Goal: Task Accomplishment & Management: Manage account settings

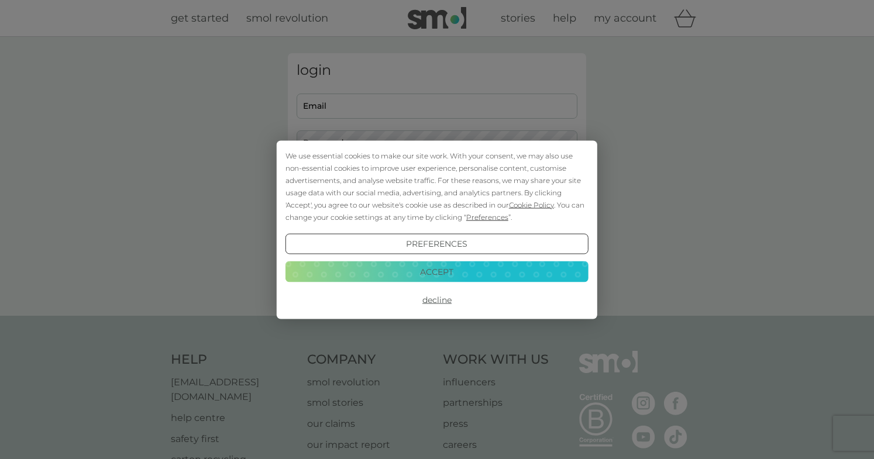
click at [432, 301] on button "Decline" at bounding box center [436, 299] width 303 height 21
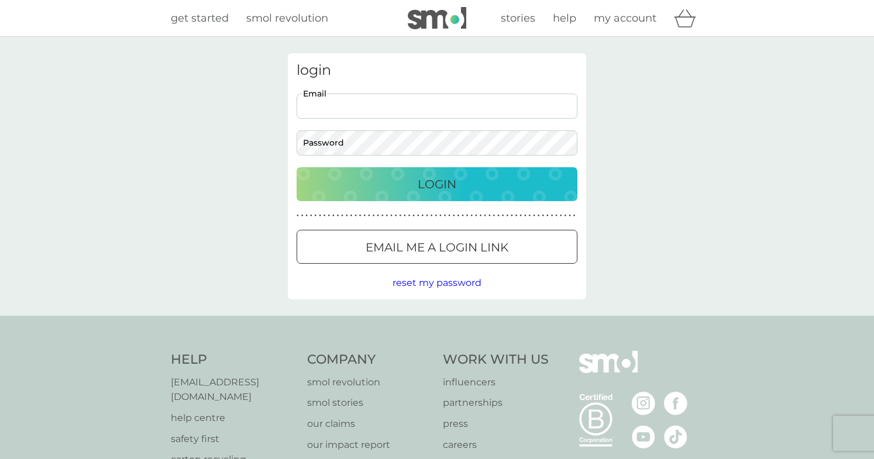
click at [352, 99] on input "Email" at bounding box center [436, 106] width 281 height 25
click at [348, 103] on input "Email" at bounding box center [436, 106] width 281 height 25
type input "[EMAIL_ADDRESS][DOMAIN_NAME]"
click at [393, 189] on div "Login" at bounding box center [436, 184] width 257 height 19
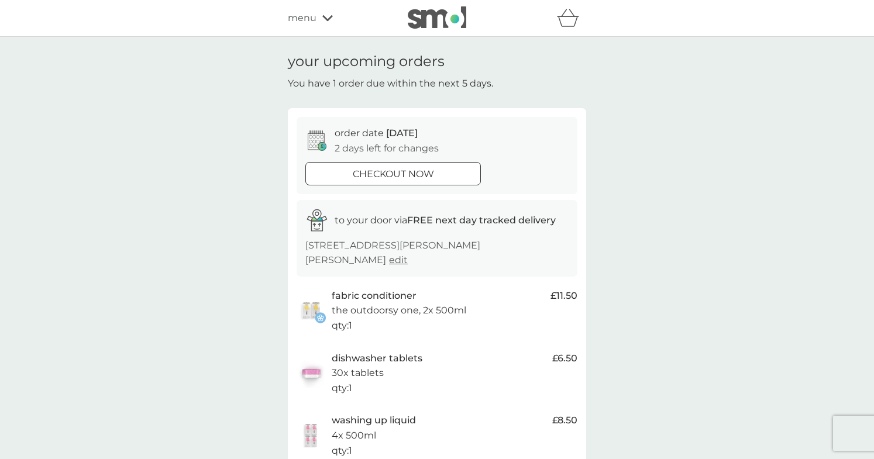
drag, startPoint x: 694, startPoint y: 103, endPoint x: 576, endPoint y: 99, distance: 118.2
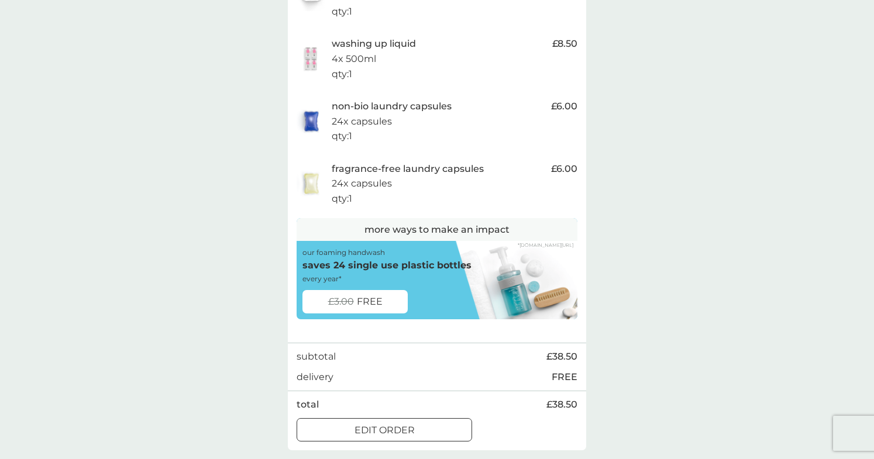
scroll to position [375, 0]
click at [358, 424] on p "edit order" at bounding box center [384, 431] width 60 height 15
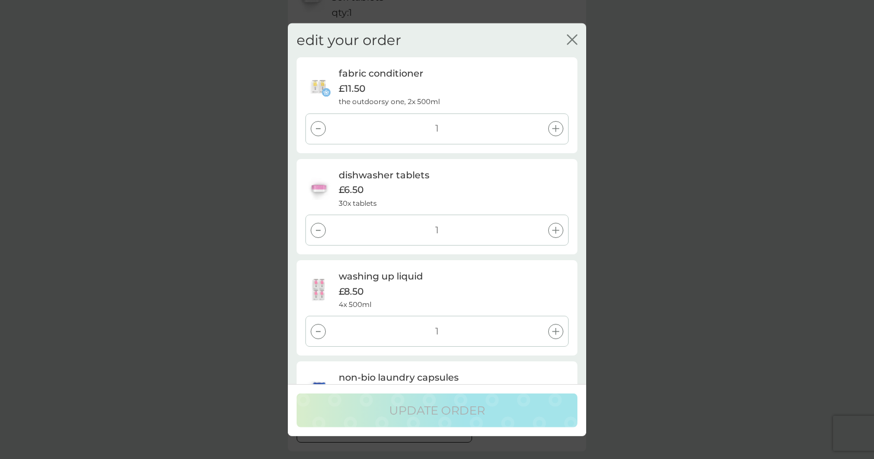
click at [320, 130] on div at bounding box center [317, 128] width 15 height 15
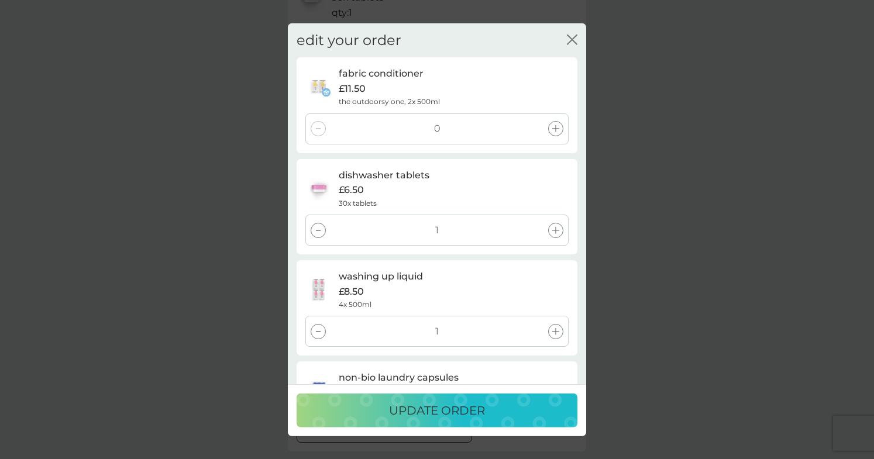
click at [315, 233] on div at bounding box center [317, 229] width 15 height 15
click at [316, 331] on icon at bounding box center [318, 331] width 5 height 1
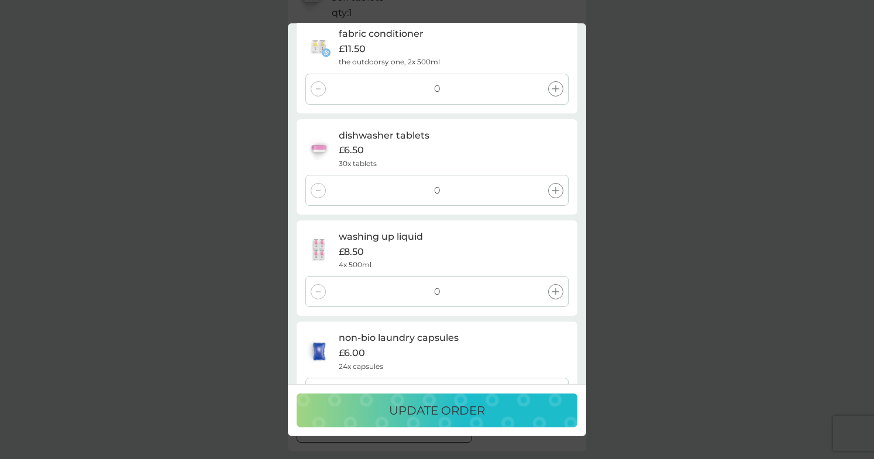
scroll to position [49, 0]
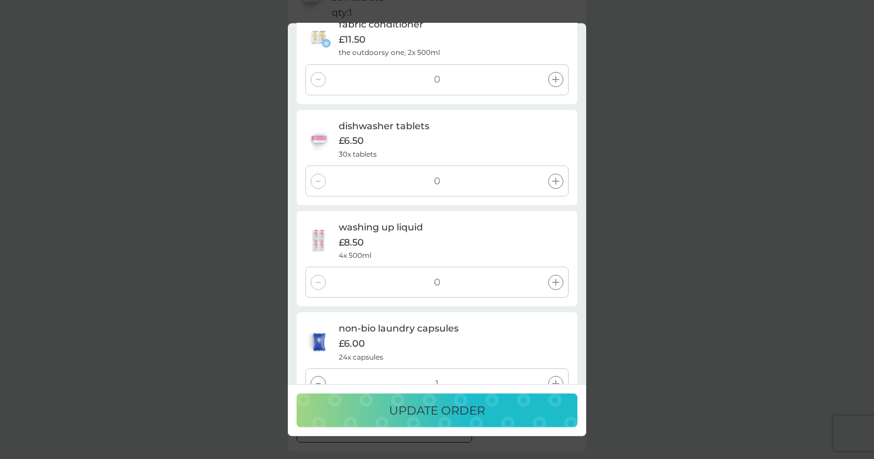
click at [558, 181] on icon at bounding box center [555, 180] width 7 height 7
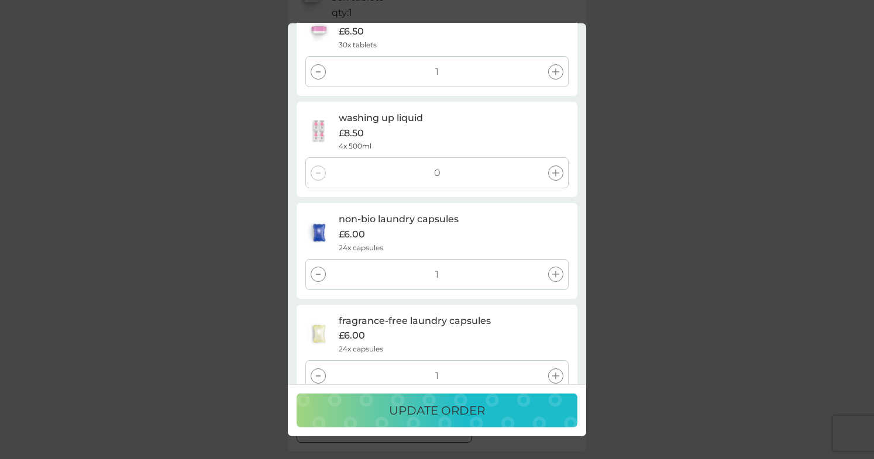
scroll to position [233, 0]
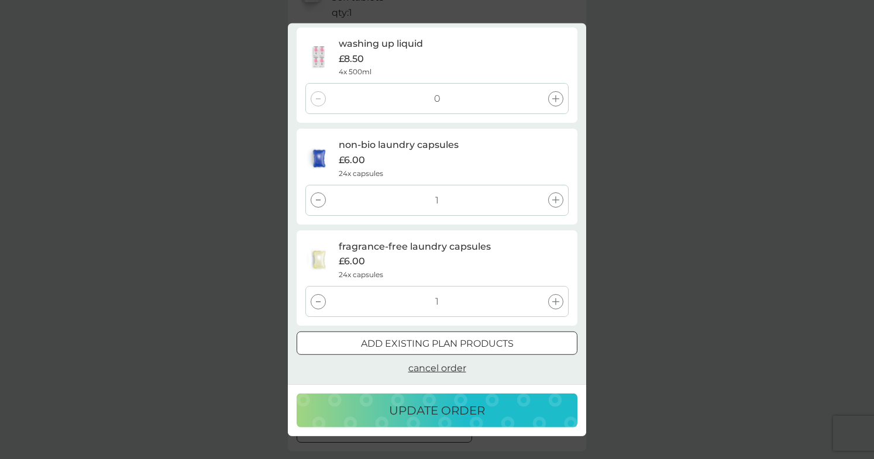
click at [378, 412] on div "update order" at bounding box center [436, 410] width 257 height 19
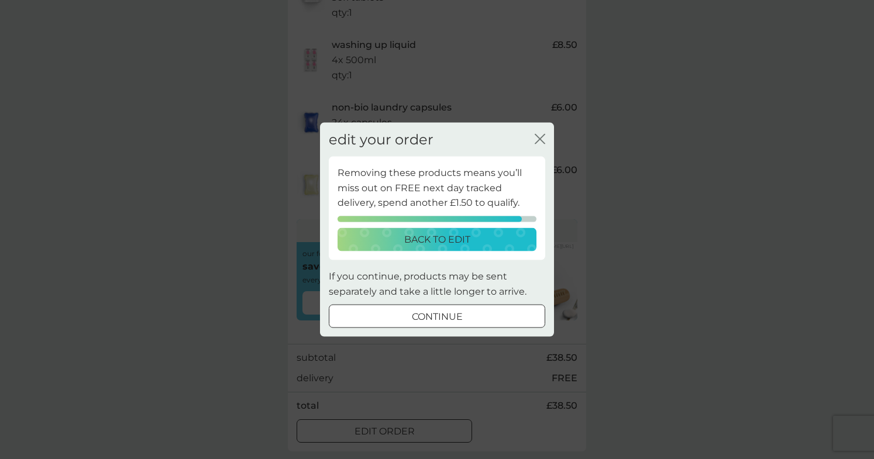
click at [427, 320] on div at bounding box center [437, 316] width 42 height 12
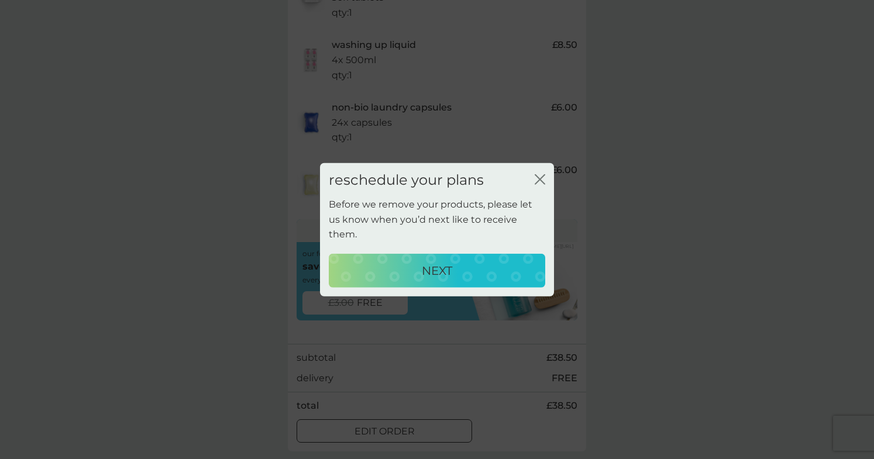
click at [508, 261] on div "NEXT" at bounding box center [436, 270] width 193 height 19
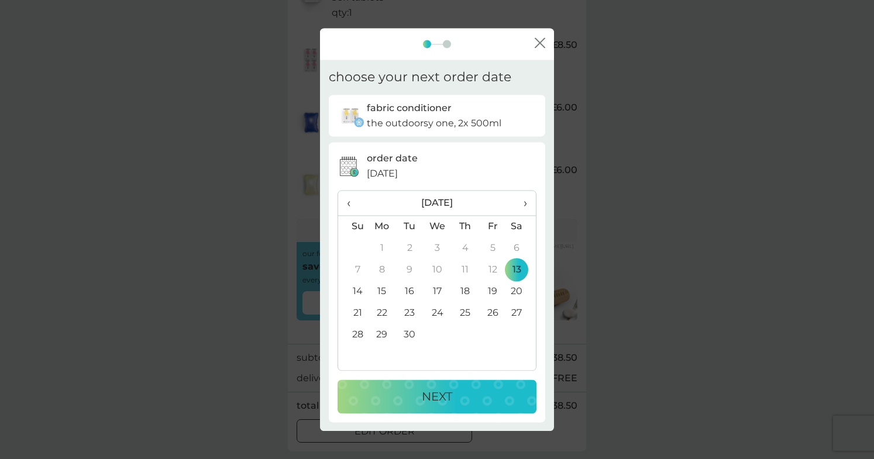
scroll to position [0, 0]
click at [525, 201] on span "›" at bounding box center [521, 203] width 12 height 25
click at [492, 245] on td "5" at bounding box center [492, 248] width 27 height 22
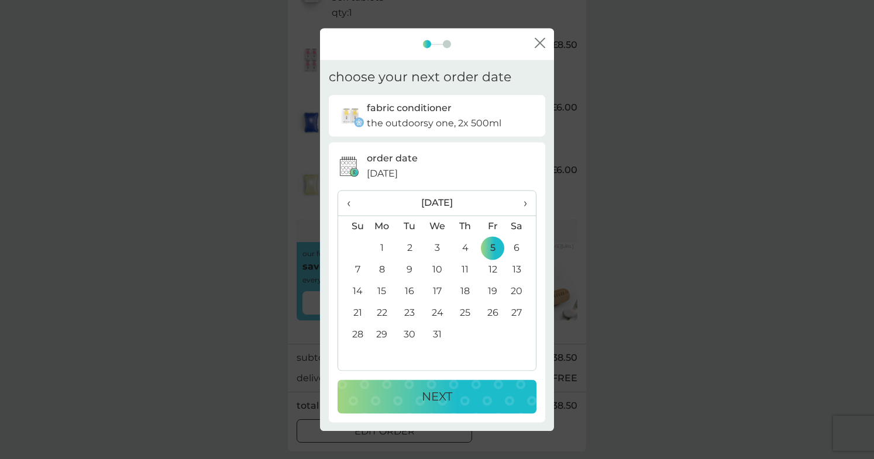
click at [464, 394] on div "NEXT" at bounding box center [436, 396] width 175 height 19
click at [522, 203] on span "›" at bounding box center [521, 203] width 12 height 25
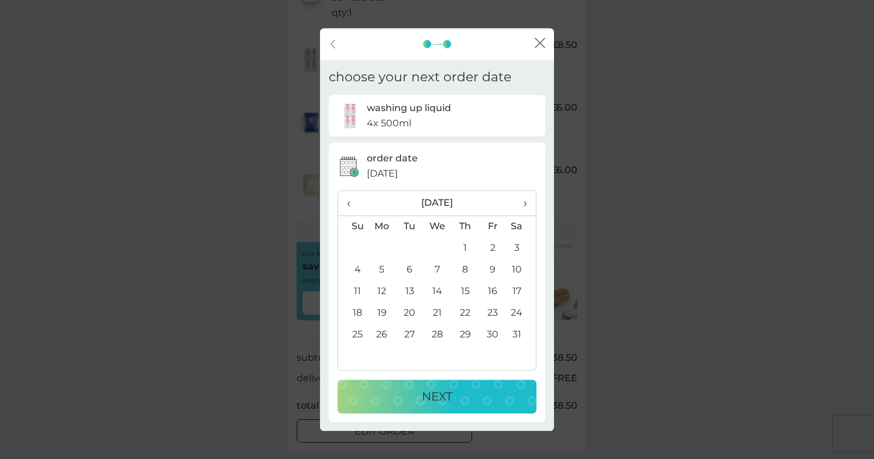
click at [350, 204] on span "‹" at bounding box center [353, 203] width 12 height 25
click at [491, 246] on td "5" at bounding box center [492, 248] width 27 height 22
click at [474, 394] on div "NEXT" at bounding box center [436, 396] width 175 height 19
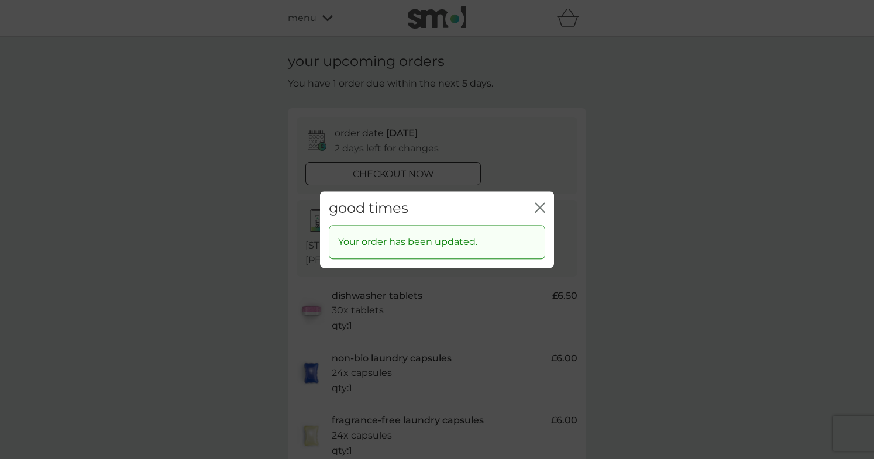
click at [541, 207] on icon "close" at bounding box center [539, 207] width 11 height 11
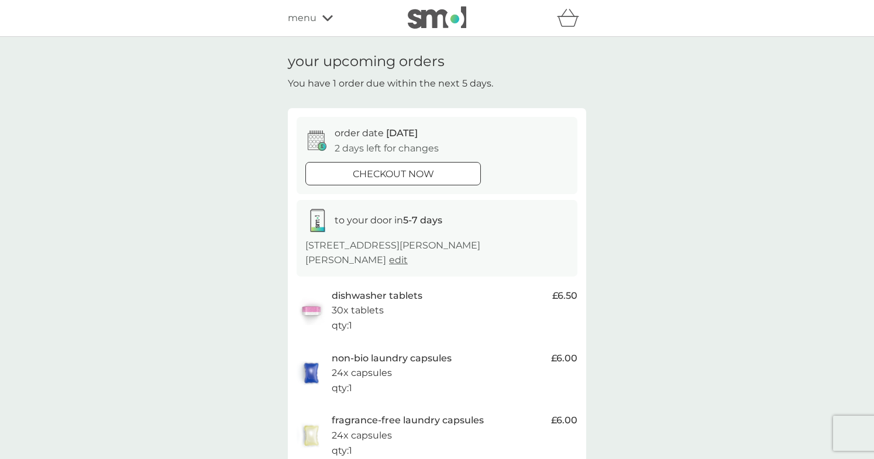
click at [204, 244] on div "your upcoming orders You have 1 order due within the next 5 days. order date 12…" at bounding box center [437, 315] width 874 height 557
